Goal: Task Accomplishment & Management: Manage account settings

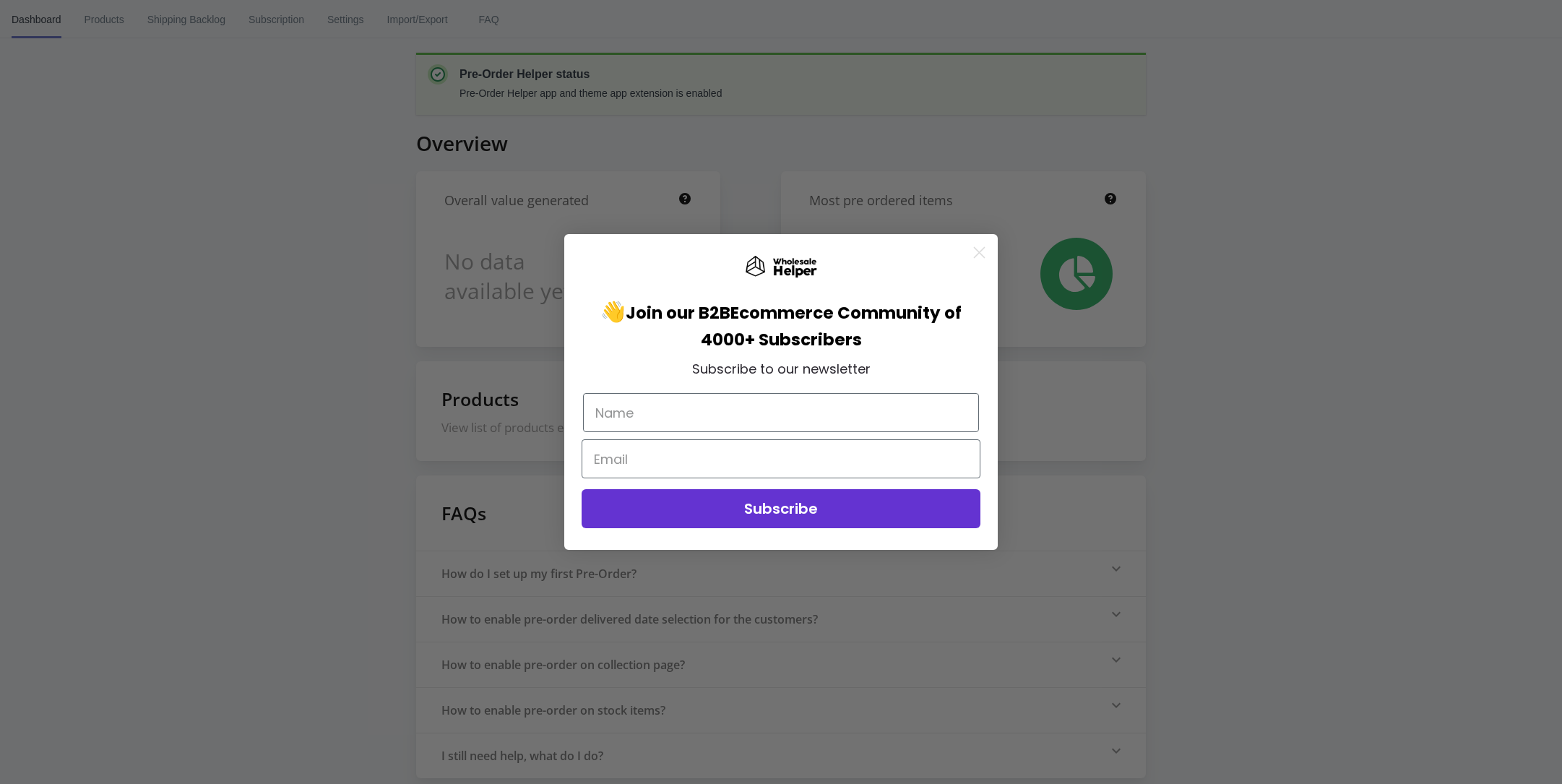
click at [971, 253] on circle "Close dialog" at bounding box center [980, 252] width 24 height 24
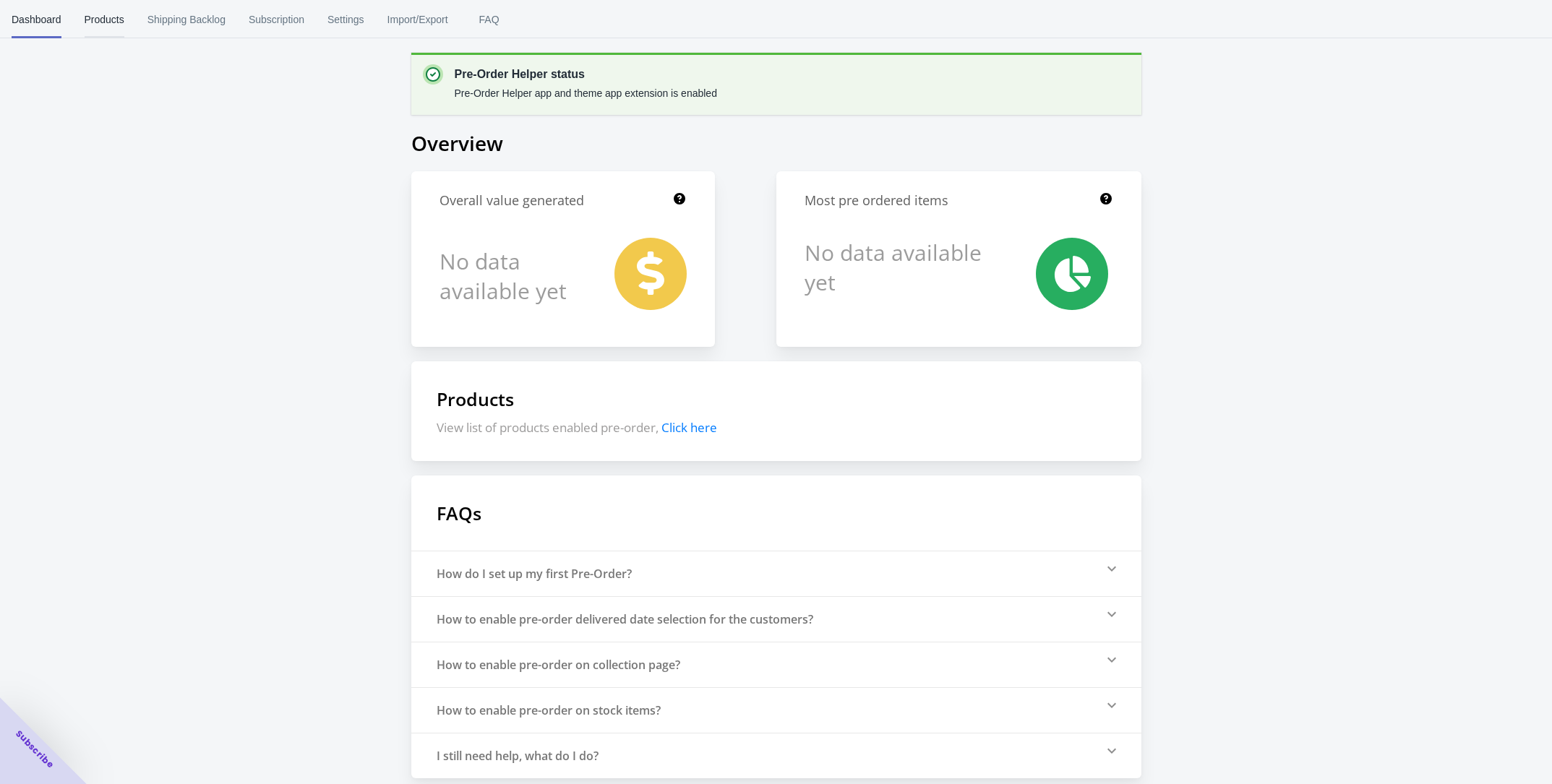
click at [114, 22] on span "Products" at bounding box center [104, 20] width 40 height 37
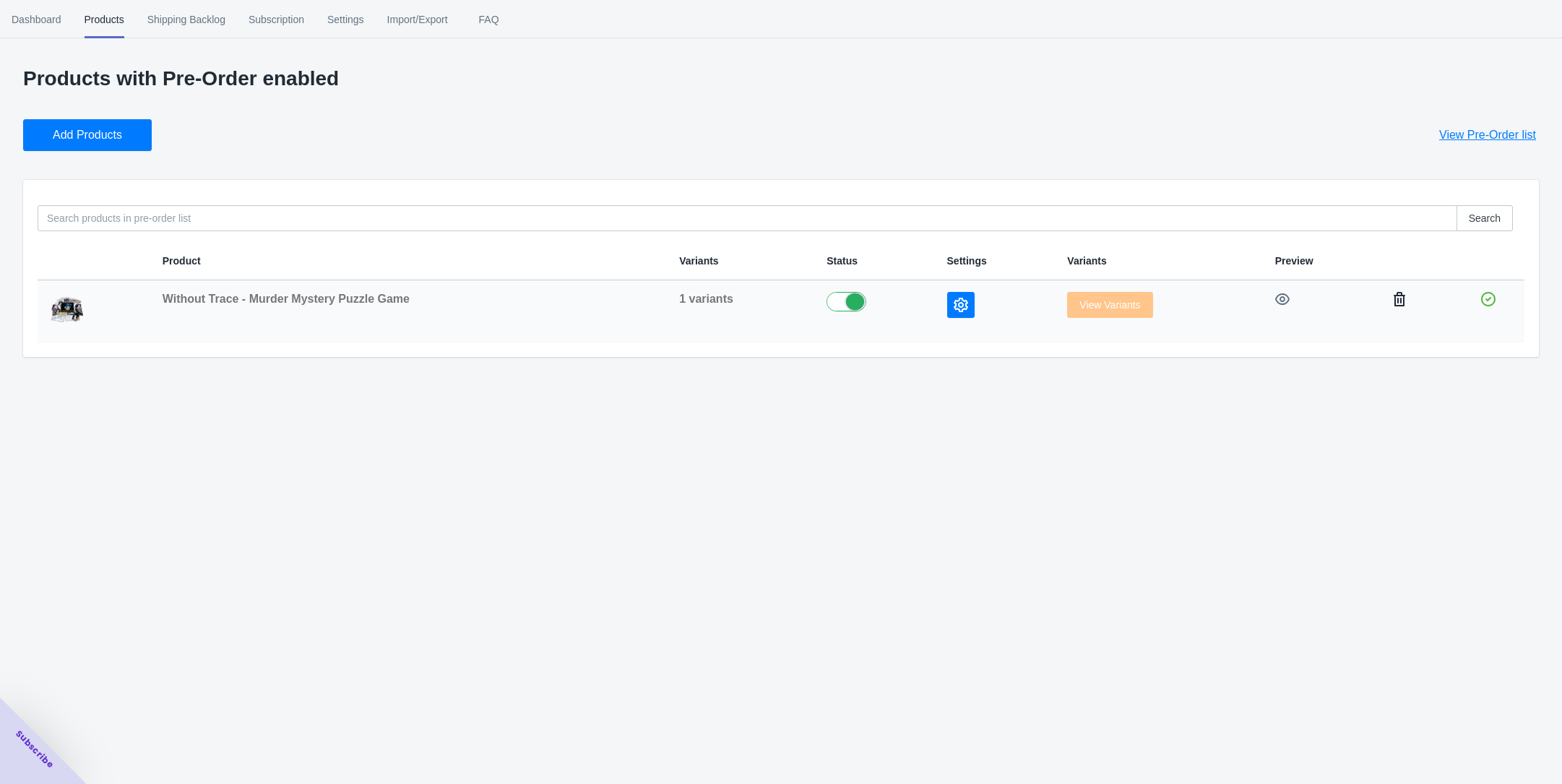
click at [1403, 302] on icon "button" at bounding box center [1400, 299] width 14 height 14
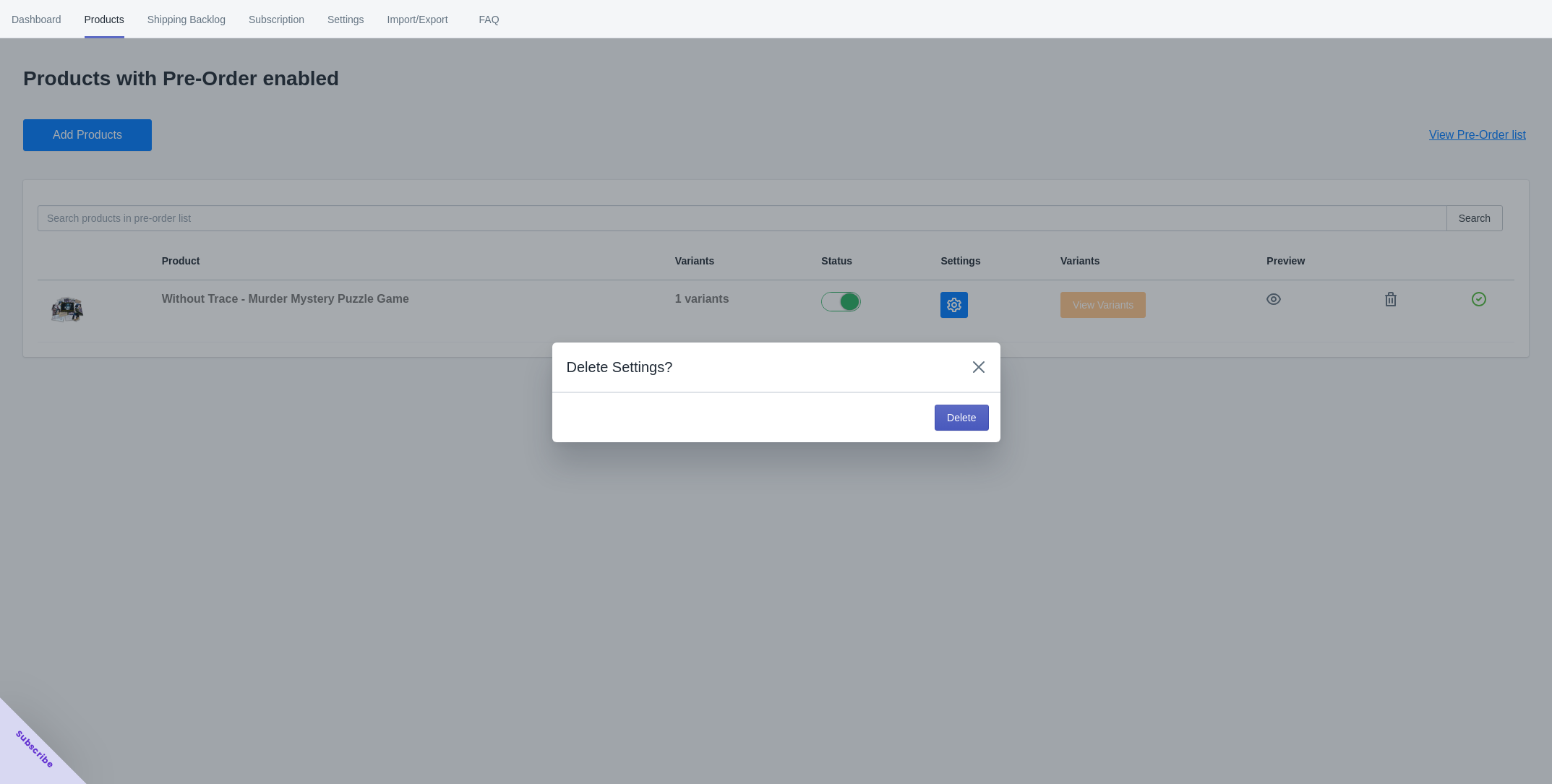
click at [955, 422] on span "Delete" at bounding box center [961, 418] width 29 height 12
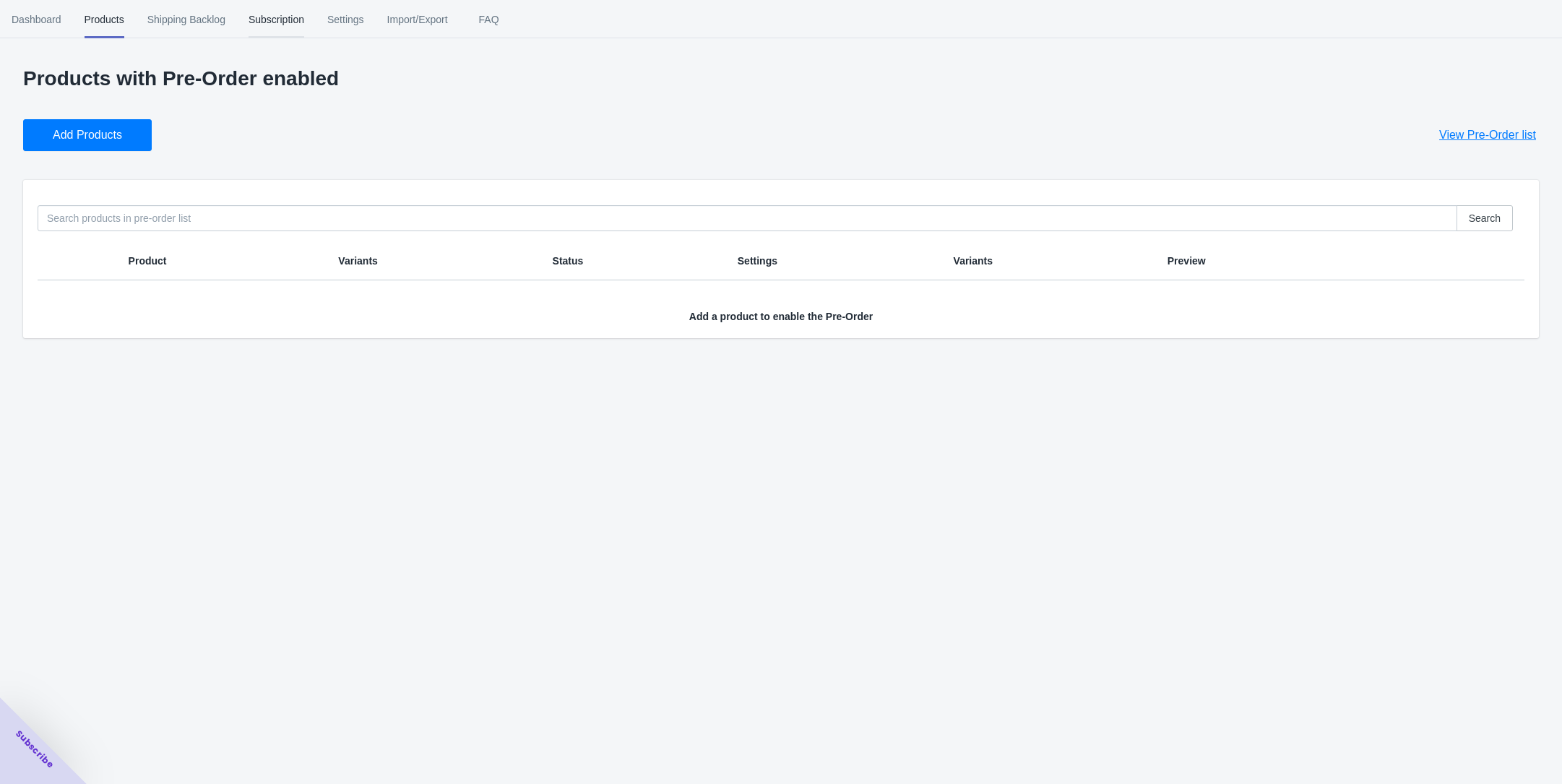
click at [244, 23] on button "Subscription" at bounding box center [276, 20] width 79 height 37
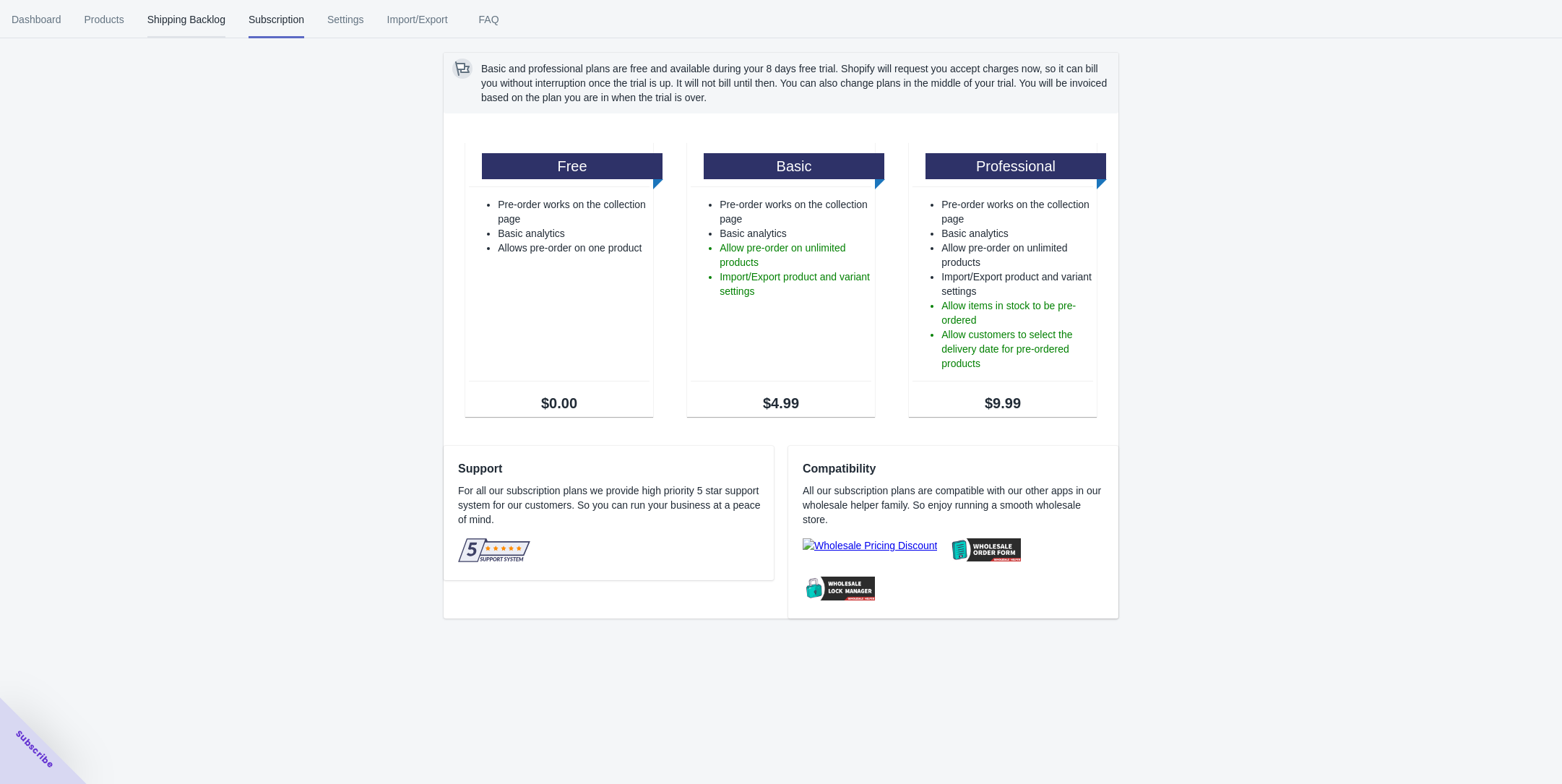
click at [189, 22] on span "Shipping Backlog" at bounding box center [186, 20] width 78 height 37
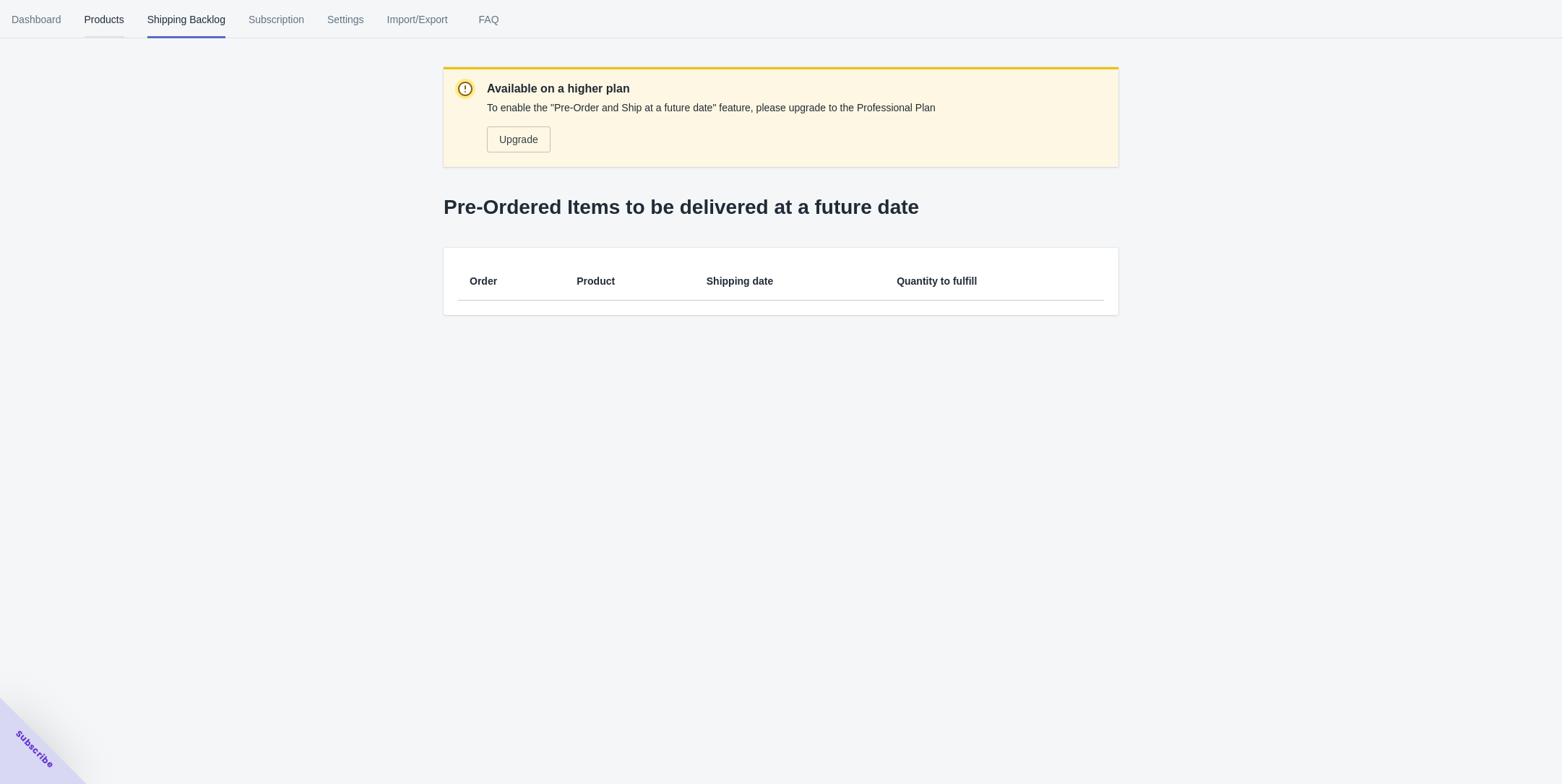
click at [106, 18] on span "Products" at bounding box center [104, 20] width 40 height 37
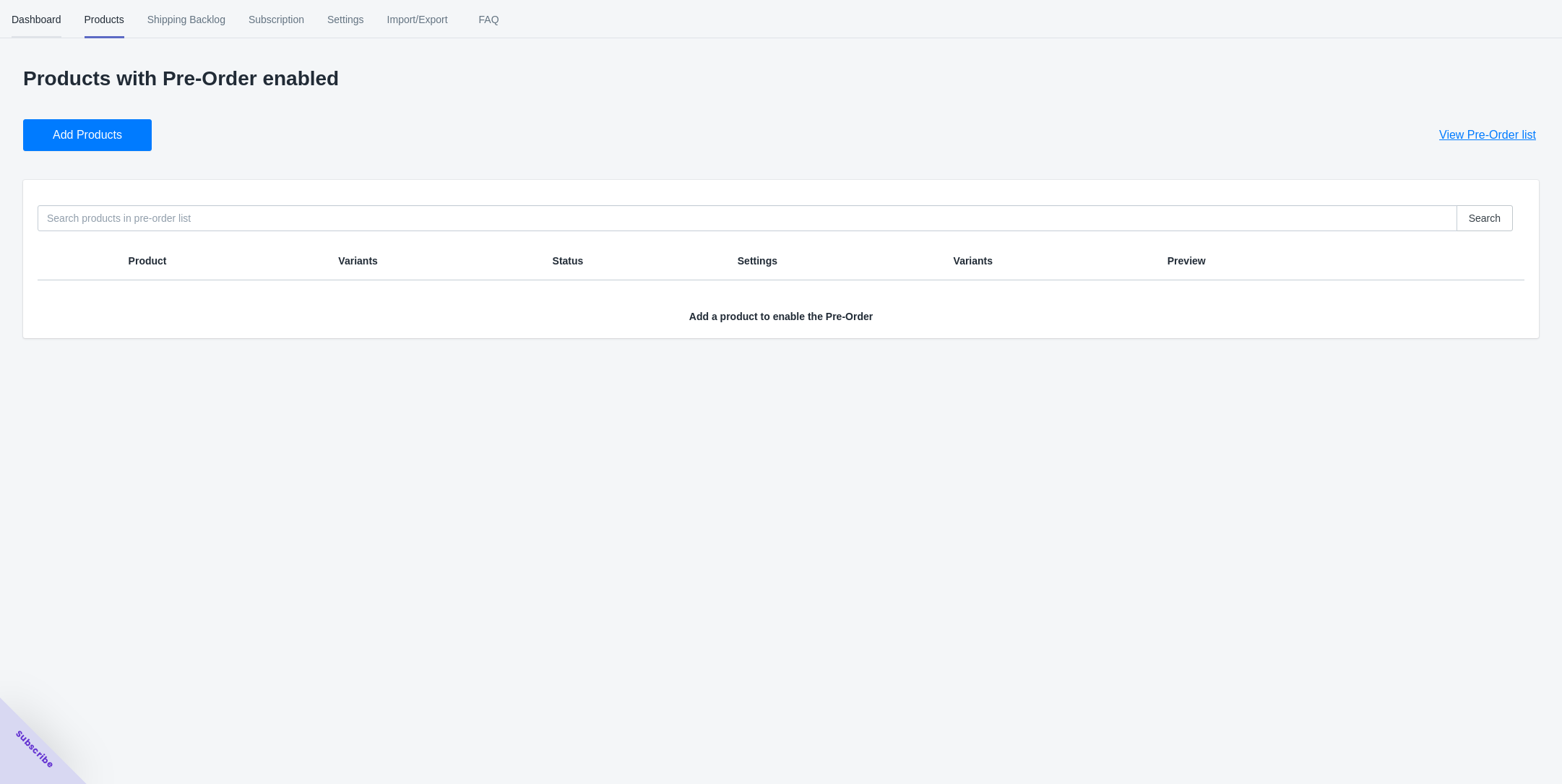
click at [37, 15] on span "Dashboard" at bounding box center [37, 20] width 50 height 37
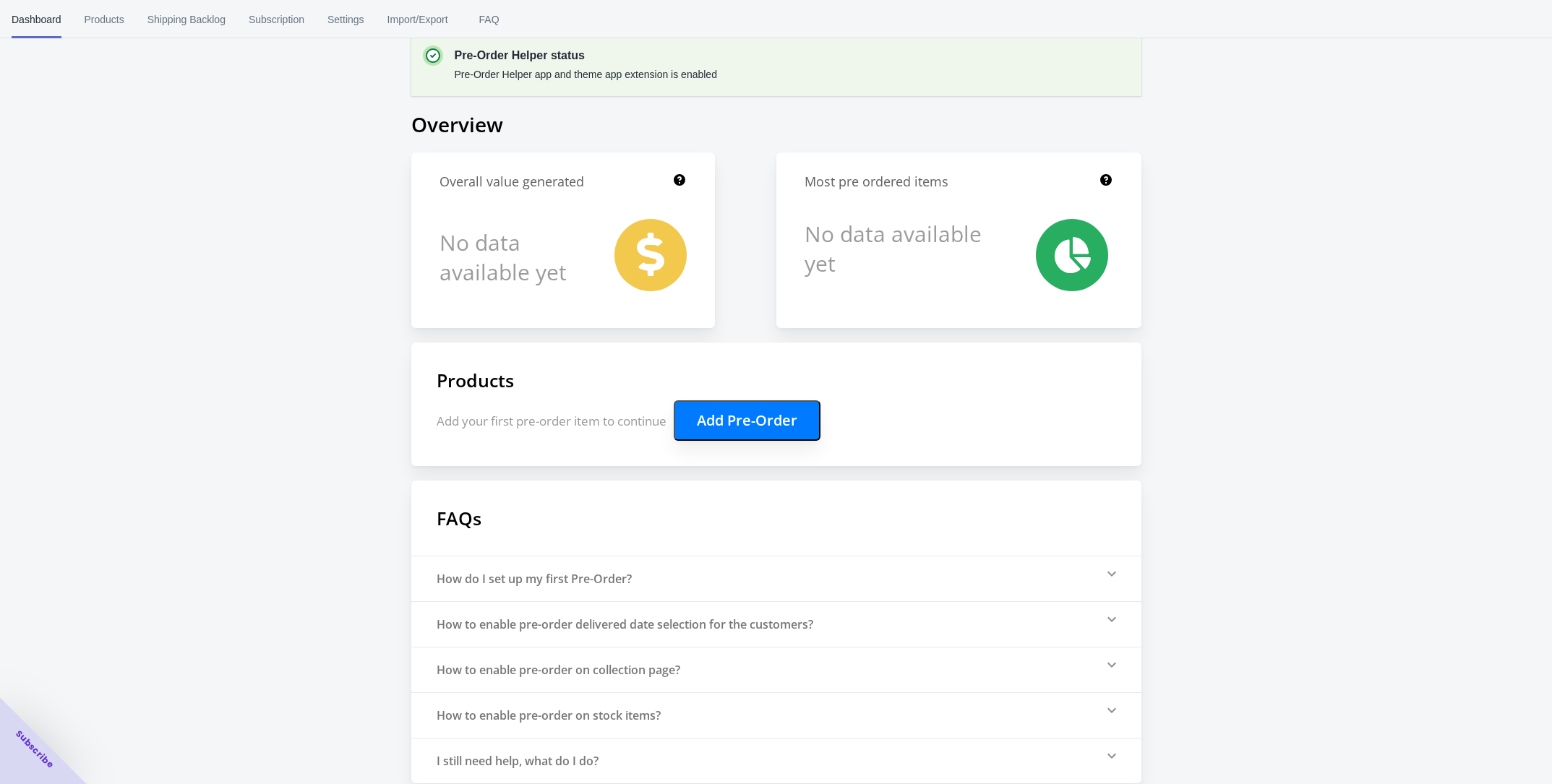
scroll to position [28, 0]
